Goal: Use online tool/utility: Utilize a website feature to perform a specific function

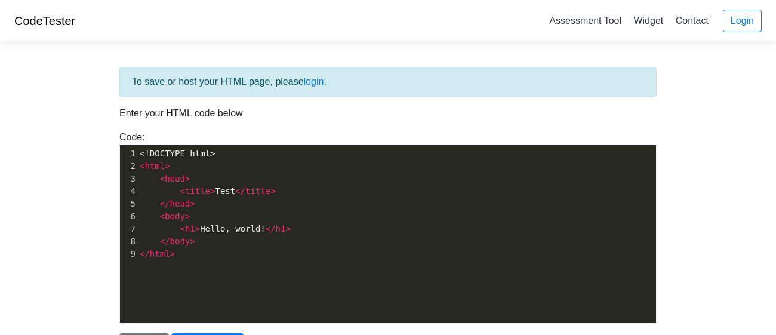
click at [211, 233] on pre "< h1 > Hello, world! </ h1 >" at bounding box center [396, 229] width 518 height 13
type textarea "Hello"
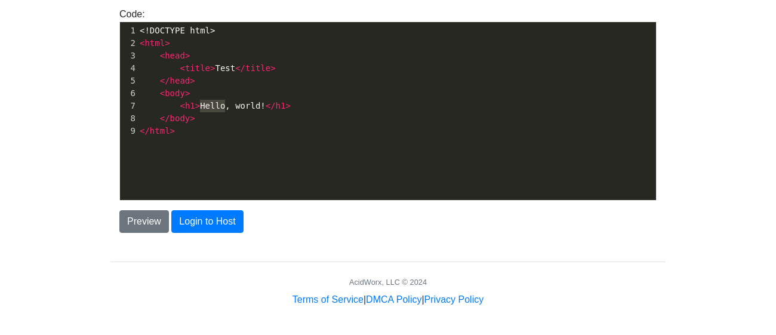
scroll to position [122, 0]
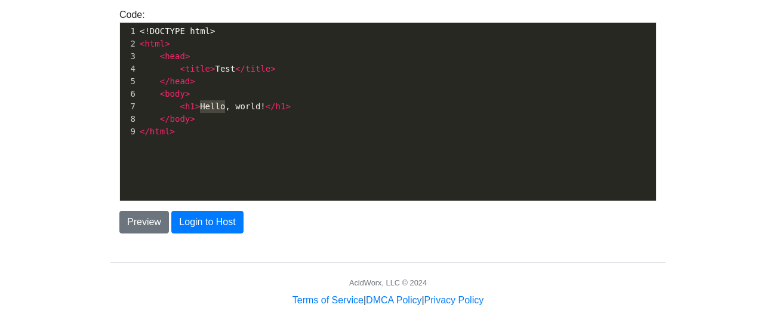
click at [220, 149] on div "x 1 <!DOCTYPE html> 2 < html > 3 < head > 4 < title > Test </ title > 5 </ head…" at bounding box center [397, 121] width 554 height 196
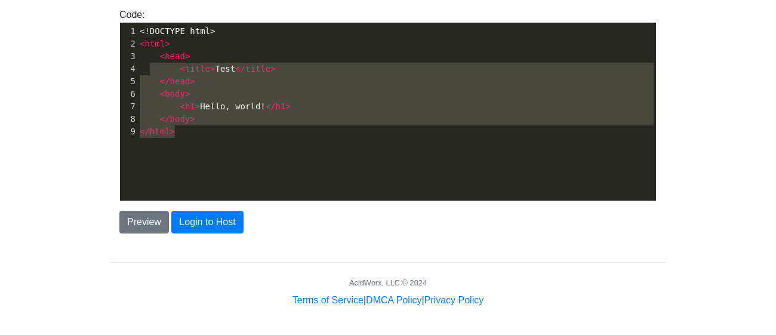
type textarea "<!DOCTYPE html> <html> <head> <title>Test</title> </head> <body> <h1>Hello, wor…"
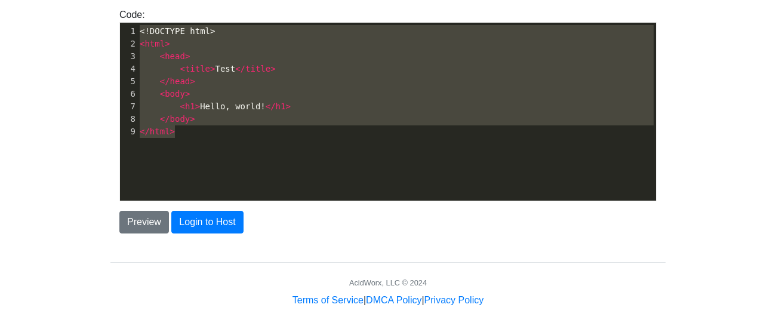
drag, startPoint x: 220, startPoint y: 150, endPoint x: 116, endPoint y: -10, distance: 190.4
click at [116, 0] on html "CodeTester Assessment Tool Widget Contact Login To save or host your HTML page,…" at bounding box center [388, 107] width 776 height 458
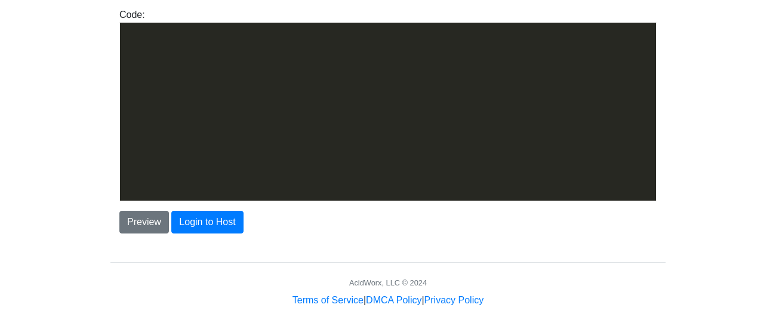
scroll to position [6959, 0]
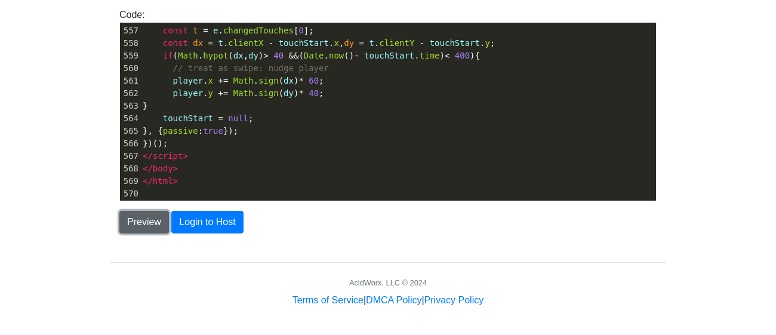
click at [150, 221] on button "Preview" at bounding box center [144, 222] width 50 height 23
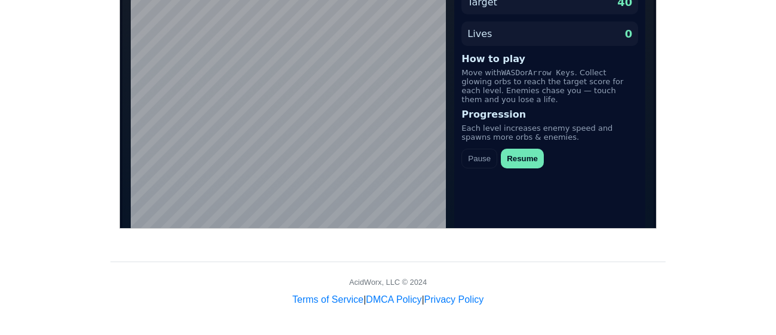
scroll to position [0, 0]
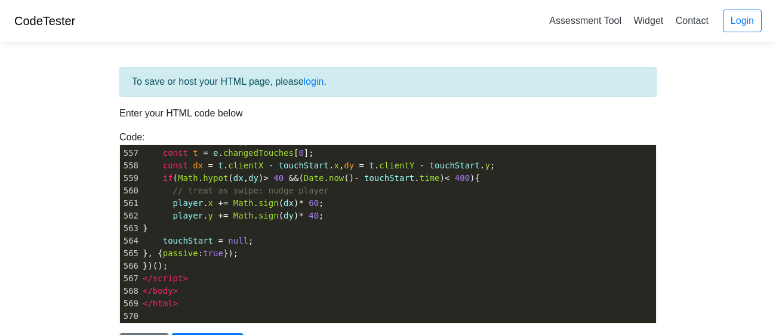
click at [165, 231] on pre "}" at bounding box center [397, 228] width 515 height 13
type textarea "}"
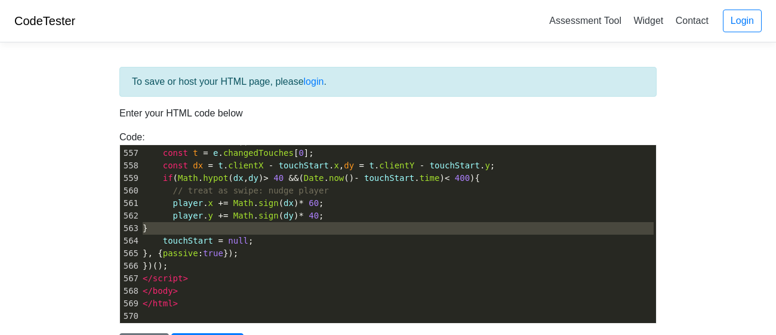
click at [165, 231] on pre "}" at bounding box center [397, 228] width 515 height 13
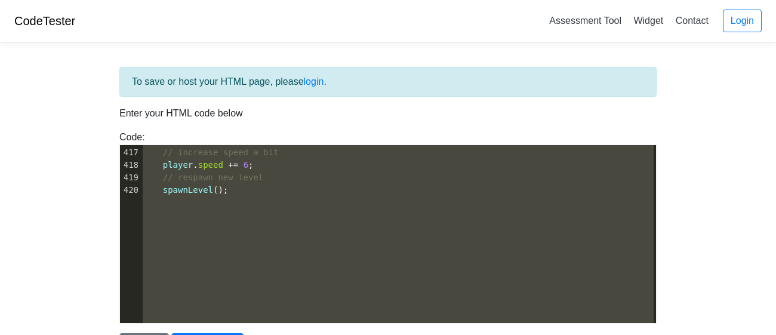
scroll to position [4958, 0]
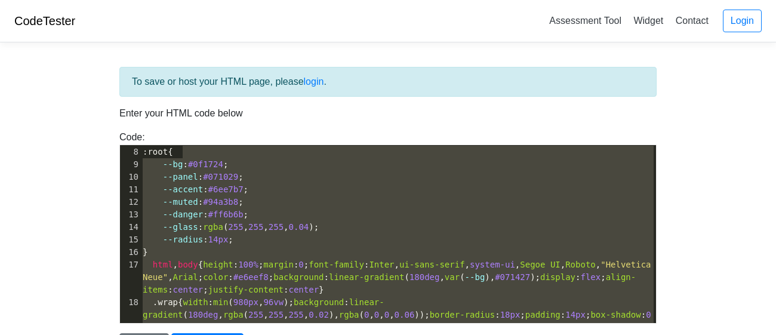
type textarea "<!loremip dolo> <sita cons="ad"> <elit> <sedd eiusmod="tem-2" /> <inci utla="et…"
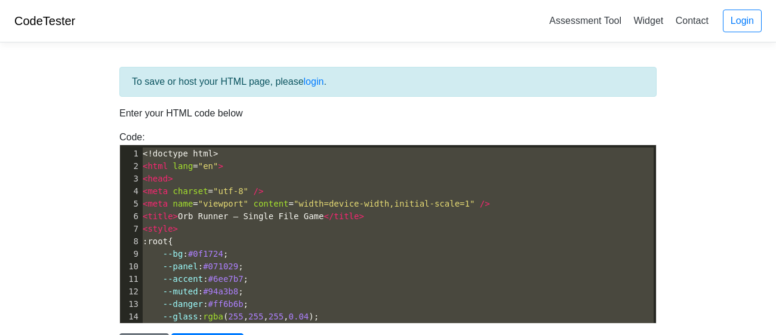
drag, startPoint x: 208, startPoint y: 314, endPoint x: 231, endPoint y: 39, distance: 275.3
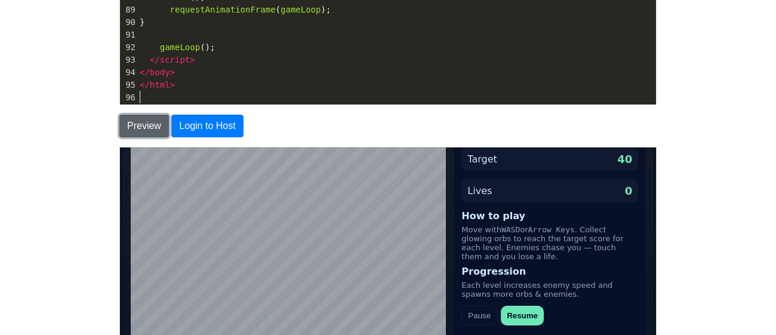
click at [157, 126] on button "Preview" at bounding box center [144, 126] width 50 height 23
